Goal: Information Seeking & Learning: Learn about a topic

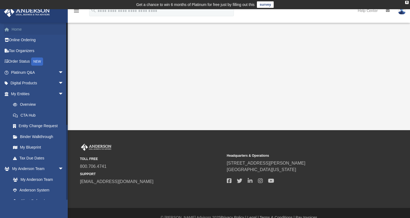
click at [24, 31] on link "Home" at bounding box center [38, 29] width 68 height 11
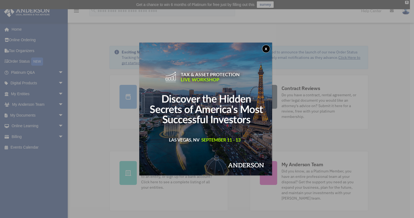
click at [266, 48] on button "x" at bounding box center [266, 49] width 8 height 8
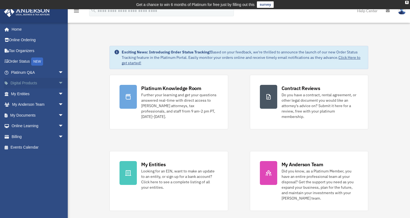
click at [58, 82] on span "arrow_drop_down" at bounding box center [63, 83] width 11 height 11
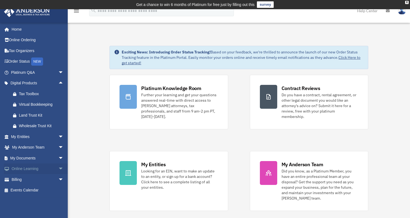
click at [58, 168] on span "arrow_drop_down" at bounding box center [63, 168] width 11 height 11
click at [22, 176] on link "Courses" at bounding box center [40, 179] width 64 height 11
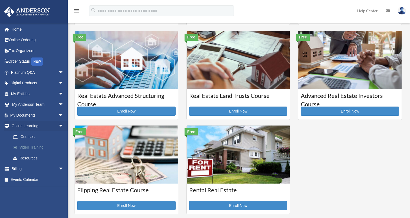
scroll to position [108, 0]
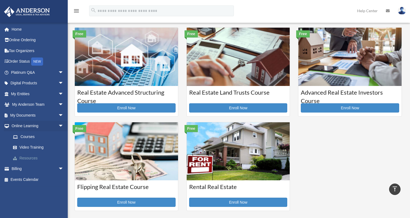
click at [31, 157] on link "Resources" at bounding box center [40, 157] width 64 height 11
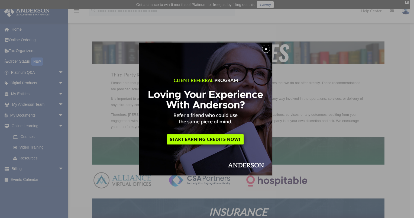
click at [268, 49] on button "x" at bounding box center [266, 49] width 8 height 8
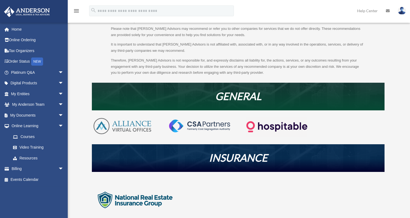
scroll to position [81, 0]
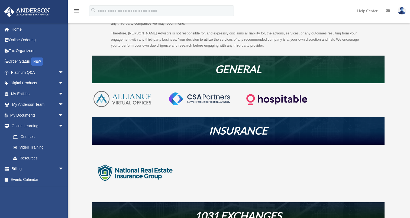
click at [230, 130] on em "INSURANCE" at bounding box center [238, 130] width 58 height 12
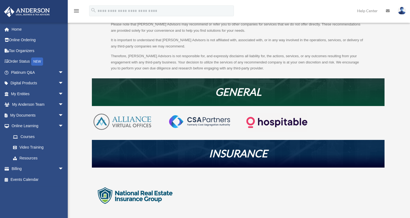
scroll to position [108, 0]
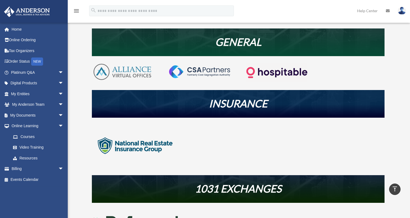
click at [139, 143] on img at bounding box center [135, 145] width 87 height 43
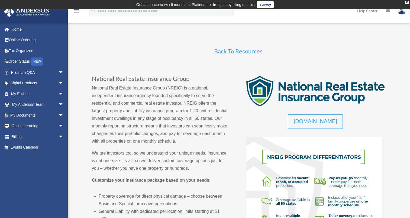
click at [402, 11] on img at bounding box center [401, 11] width 8 height 8
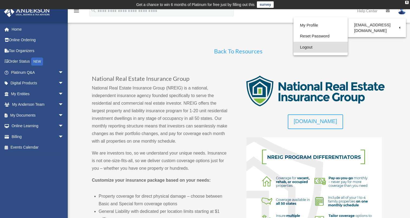
click at [309, 44] on link "Logout" at bounding box center [320, 47] width 54 height 11
